Goal: Information Seeking & Learning: Learn about a topic

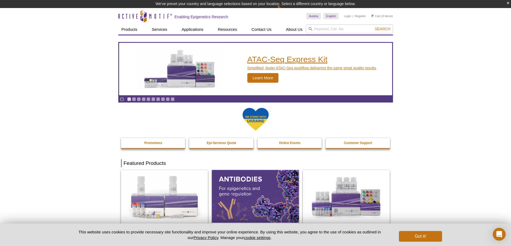
click at [311, 59] on h2 "ATAC-Seq Express Kit" at bounding box center [311, 59] width 129 height 8
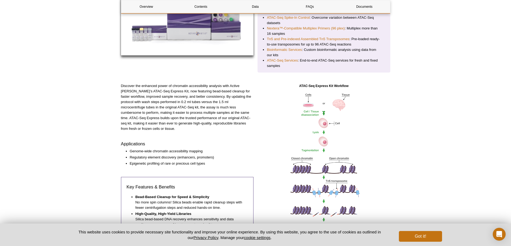
scroll to position [46, 0]
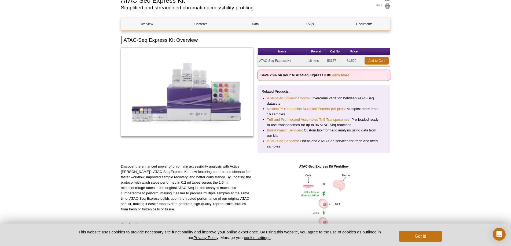
drag, startPoint x: 460, startPoint y: 116, endPoint x: 452, endPoint y: 104, distance: 15.4
drag, startPoint x: 337, startPoint y: 61, endPoint x: 327, endPoint y: 61, distance: 10.5
click at [327, 61] on td "53157" at bounding box center [335, 61] width 19 height 12
copy td "53157"
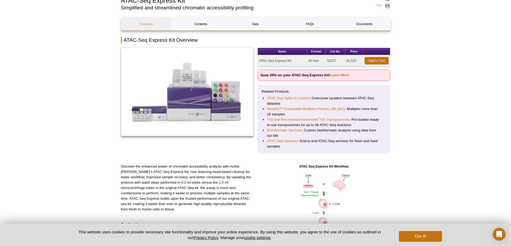
scroll to position [0, 0]
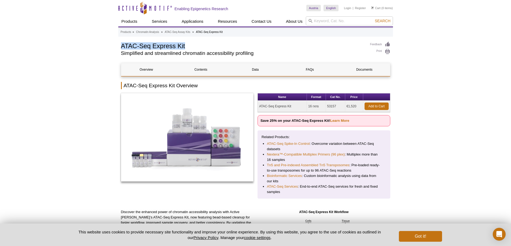
drag, startPoint x: 119, startPoint y: 46, endPoint x: 196, endPoint y: 46, distance: 76.7
copy h1 "ATAC-Seq Express Kit"
click at [418, 238] on button "Got it!" at bounding box center [420, 236] width 43 height 11
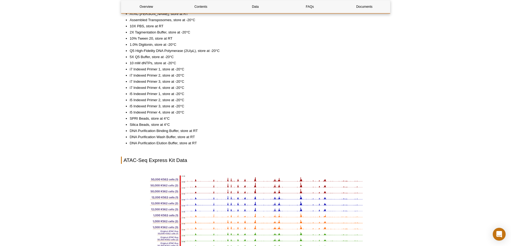
scroll to position [563, 0]
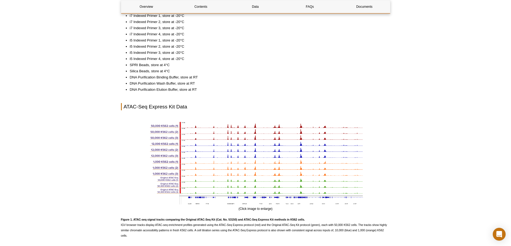
click at [505, 87] on div "Active Motif Logo Enabling Epigenetics Research 0 Search Skip to content Active…" at bounding box center [255, 94] width 511 height 1315
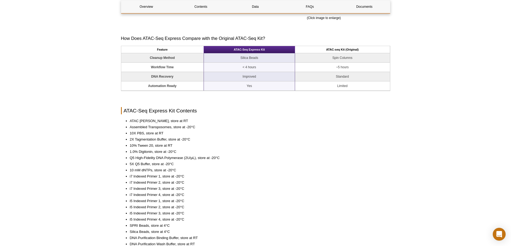
scroll to position [456, 0]
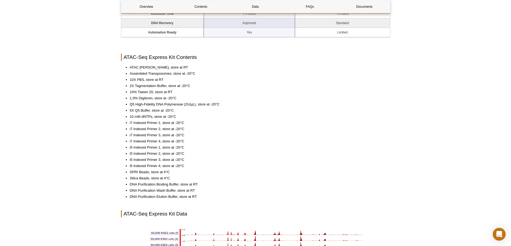
click at [338, 104] on li "Q5 High-Fidelity DNA Polymerase (2U/µL), store at -20°C" at bounding box center [257, 104] width 255 height 5
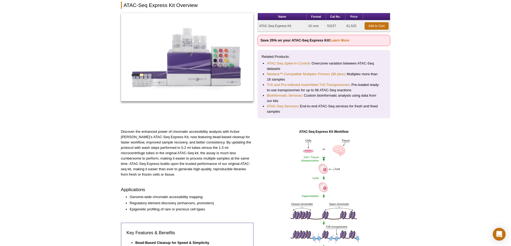
scroll to position [27, 0]
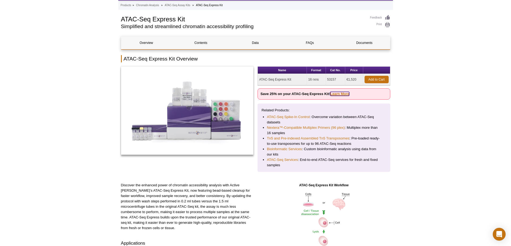
click at [335, 93] on link "Learn More" at bounding box center [339, 94] width 19 height 4
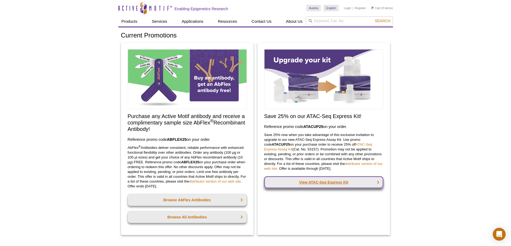
click at [319, 183] on link "View ATAC-Seq Express Kit" at bounding box center [323, 183] width 119 height 12
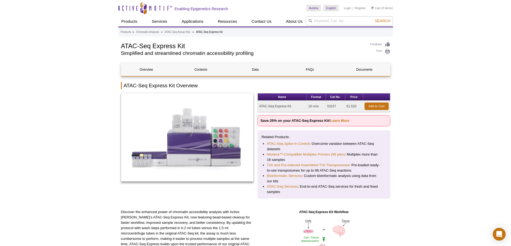
drag, startPoint x: 337, startPoint y: 105, endPoint x: 327, endPoint y: 106, distance: 10.7
click at [327, 106] on td "53157" at bounding box center [335, 107] width 19 height 12
copy td "53157"
drag, startPoint x: 120, startPoint y: 43, endPoint x: 188, endPoint y: 44, distance: 67.5
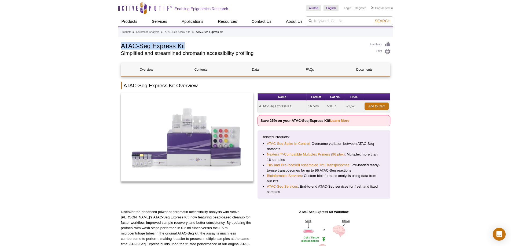
copy h1 "ATAC-Seq Express Kit"
